Goal: Task Accomplishment & Management: Use online tool/utility

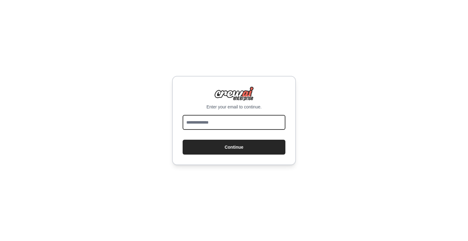
click at [232, 118] on input "email" at bounding box center [234, 122] width 103 height 15
type input "**********"
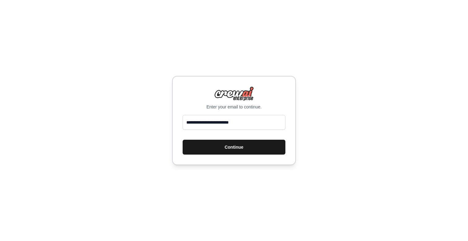
click at [238, 149] on button "Continue" at bounding box center [234, 147] width 103 height 15
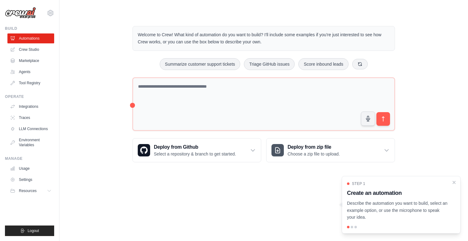
click at [126, 51] on div "Welcome to Crew! What kind of automation do you want to build? I'll include som…" at bounding box center [264, 94] width 278 height 156
click at [456, 181] on icon "Close walkthrough" at bounding box center [455, 182] width 6 height 6
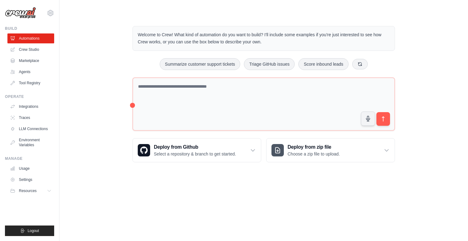
click at [105, 109] on div "Welcome to Crew! What kind of automation do you want to build? I'll include som…" at bounding box center [263, 94] width 389 height 156
click at [30, 85] on link "Tool Registry" at bounding box center [31, 83] width 47 height 10
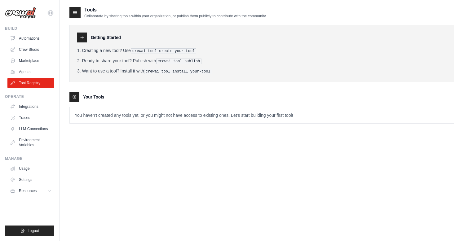
click at [147, 96] on div "Your Tools" at bounding box center [261, 97] width 385 height 10
click at [138, 114] on p "You haven't created any tools yet, or you might not have access to existing one…" at bounding box center [262, 115] width 384 height 16
drag, startPoint x: 133, startPoint y: 152, endPoint x: 110, endPoint y: 146, distance: 24.4
click at [133, 152] on div "Tools Collaborate by sharing tools within your organization, or publish them pu…" at bounding box center [261, 126] width 385 height 241
click at [29, 127] on link "LLM Connections" at bounding box center [31, 129] width 47 height 10
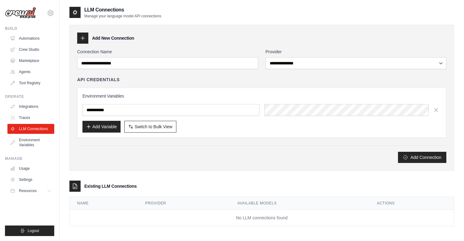
click at [170, 10] on div "LLM Connections Manage your language model API connections" at bounding box center [261, 12] width 385 height 12
